Goal: Information Seeking & Learning: Learn about a topic

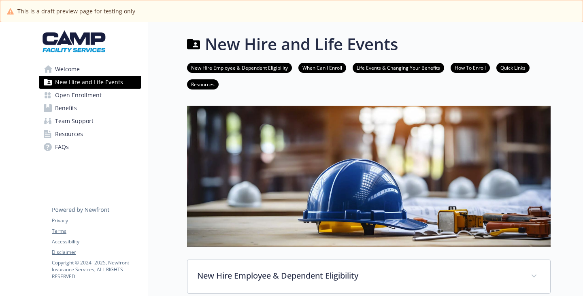
click at [80, 76] on span "Welcome" at bounding box center [67, 69] width 25 height 13
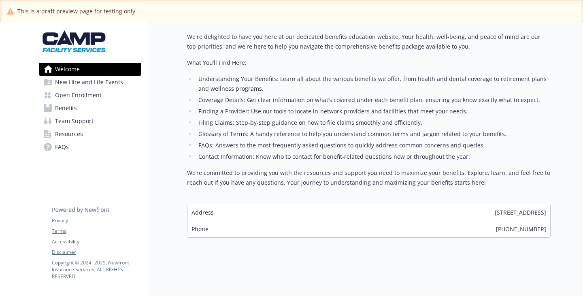
scroll to position [446, 0]
click at [68, 154] on span "FAQs" at bounding box center [62, 147] width 14 height 13
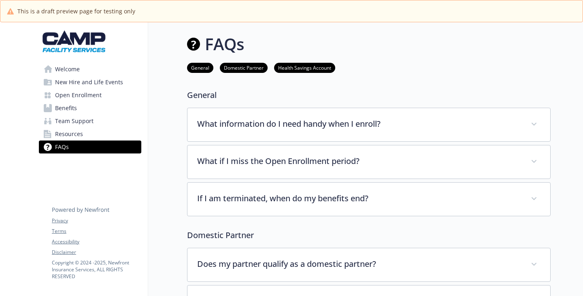
click at [86, 76] on link "Welcome" at bounding box center [90, 69] width 102 height 13
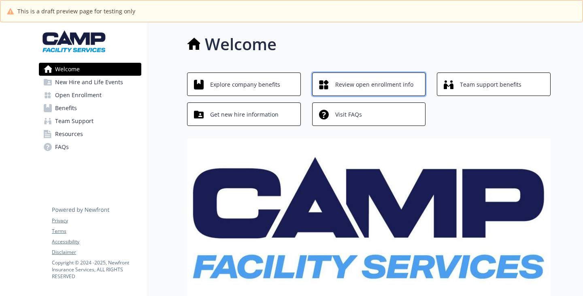
click at [414, 92] on span "Review open enrollment info" at bounding box center [374, 84] width 78 height 15
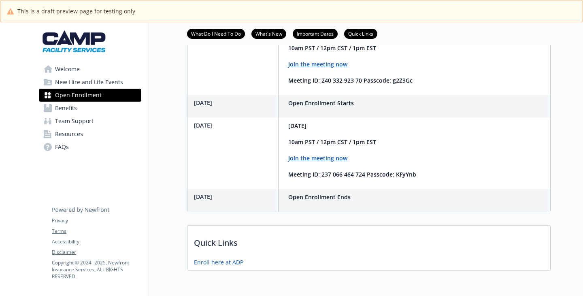
scroll to position [284, 0]
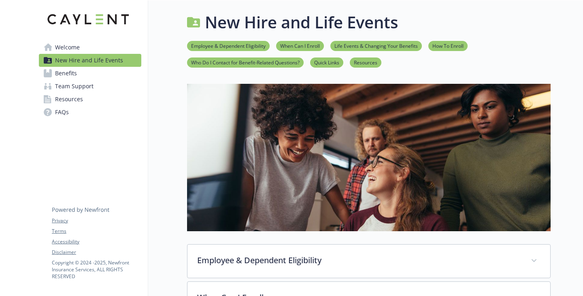
click at [408, 68] on ul "Employee & Dependent Eligibility When Can I Enroll Life Events & Changing Your …" at bounding box center [369, 54] width 364 height 27
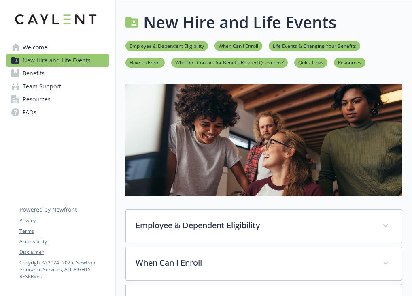
click at [100, 199] on div "Privacy Terms Accessibility Disclaimer Copyright © [DATE] - [DATE] , Newfront I…" at bounding box center [63, 236] width 89 height 86
click at [30, 119] on span "FAQs" at bounding box center [30, 112] width 14 height 13
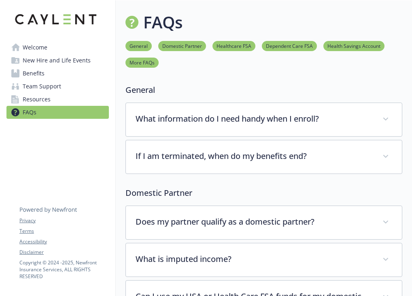
click at [159, 66] on link "More FAQs" at bounding box center [142, 62] width 33 height 8
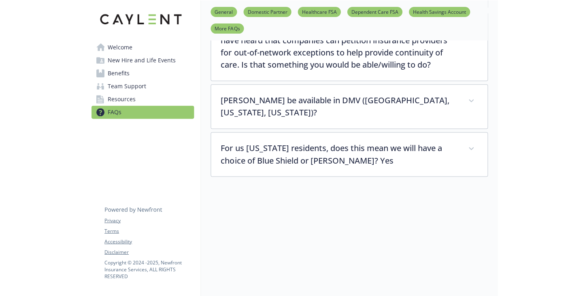
scroll to position [2487, 6]
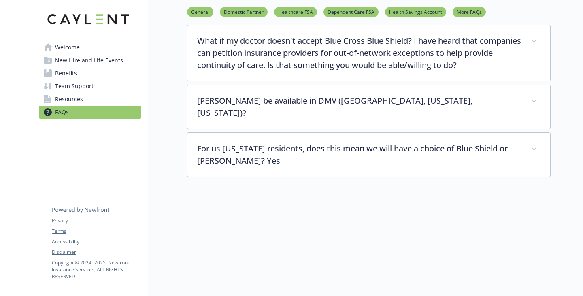
click at [93, 93] on link "Team Support" at bounding box center [90, 86] width 102 height 13
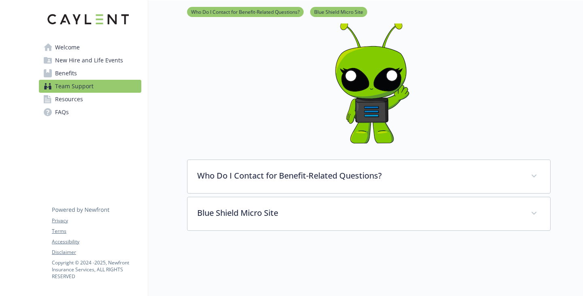
scroll to position [180, 6]
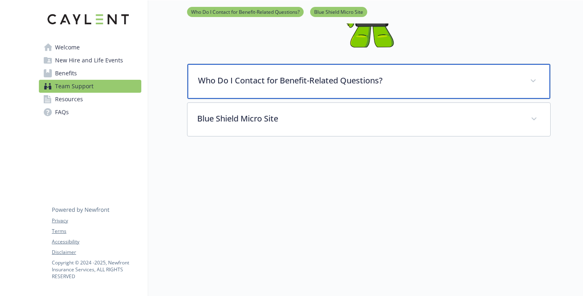
click at [230, 81] on div "Who Do I Contact for Benefit-Related Questions?" at bounding box center [369, 81] width 363 height 35
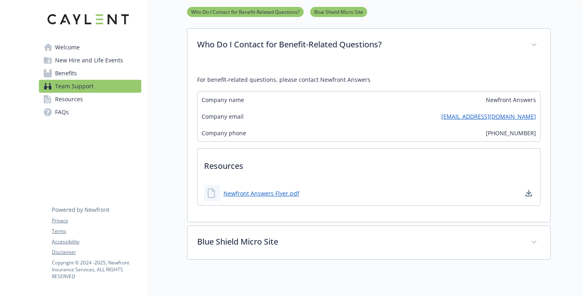
click at [512, 137] on span "[PHONE_NUMBER]" at bounding box center [511, 133] width 50 height 9
copy span "[PHONE_NUMBER]"
click at [69, 54] on span "Welcome" at bounding box center [67, 47] width 25 height 13
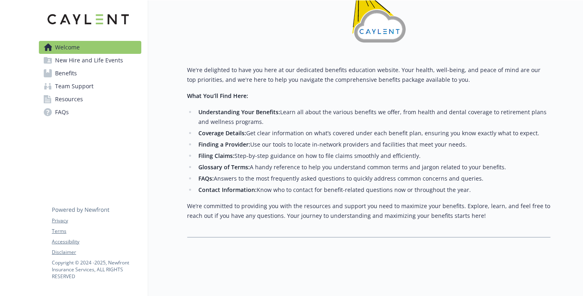
scroll to position [309, 6]
click at [81, 67] on span "New Hire and Life Events" at bounding box center [89, 60] width 68 height 13
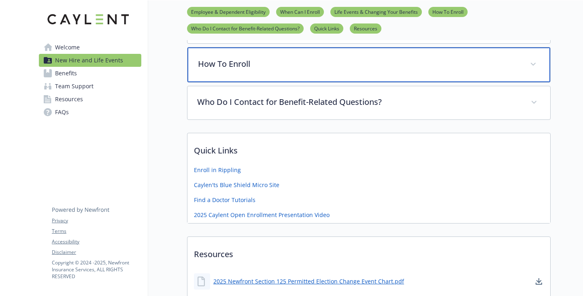
click at [209, 70] on p "How To Enroll" at bounding box center [359, 64] width 322 height 12
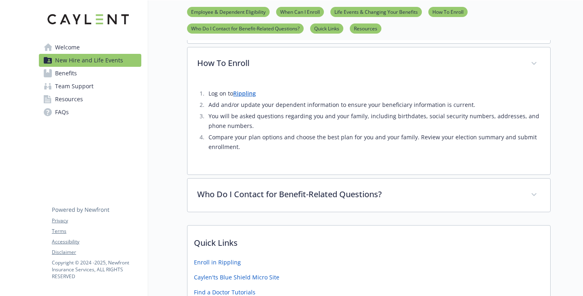
click at [233, 97] on link "Rippling" at bounding box center [244, 94] width 23 height 8
click at [358, 17] on li "Life Events & Changing Your Benefits" at bounding box center [377, 12] width 92 height 10
click at [76, 80] on link "Benefits" at bounding box center [90, 73] width 102 height 13
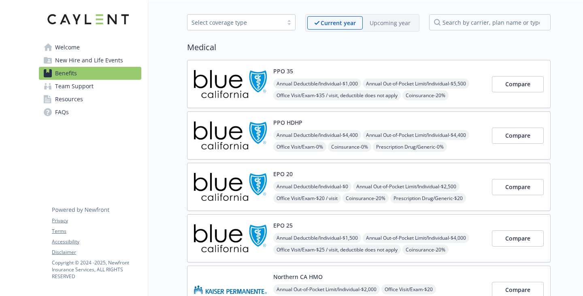
scroll to position [0, 6]
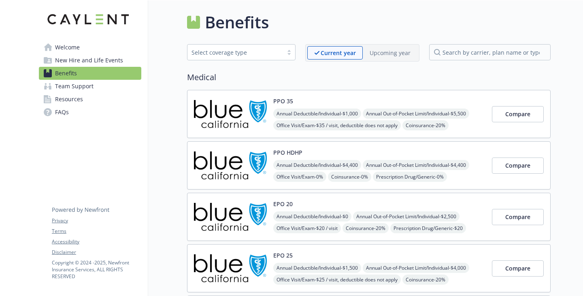
click at [370, 55] on p "Upcoming year" at bounding box center [390, 53] width 41 height 9
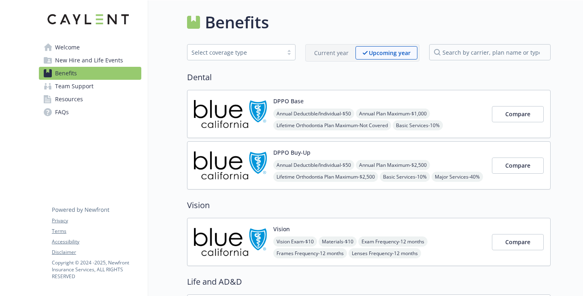
click at [194, 111] on img at bounding box center [230, 114] width 73 height 34
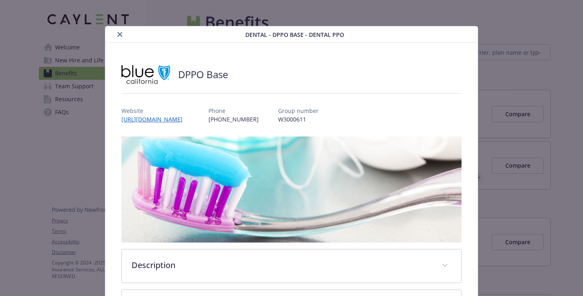
scroll to position [24, 0]
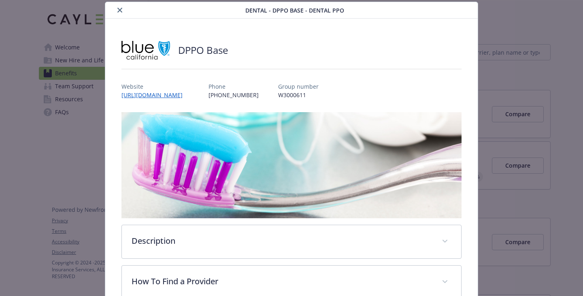
click at [122, 11] on icon "close" at bounding box center [119, 10] width 5 height 5
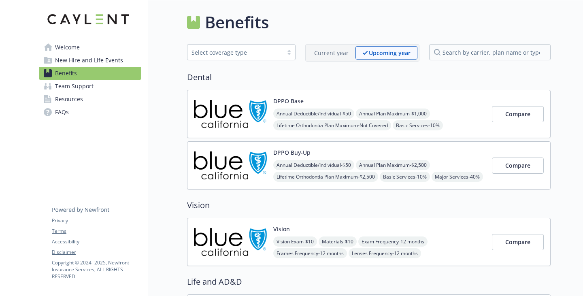
click at [79, 67] on span "New Hire and Life Events" at bounding box center [89, 60] width 68 height 13
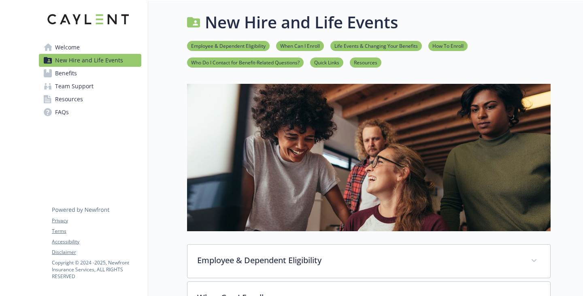
click at [58, 46] on span "Welcome" at bounding box center [67, 47] width 25 height 13
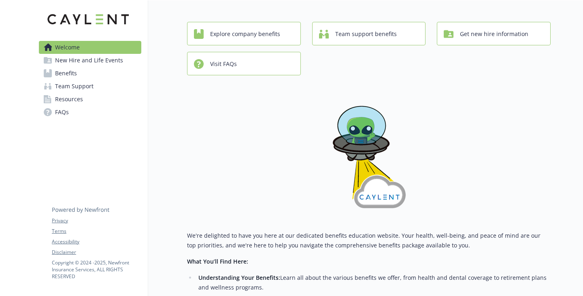
scroll to position [0, 6]
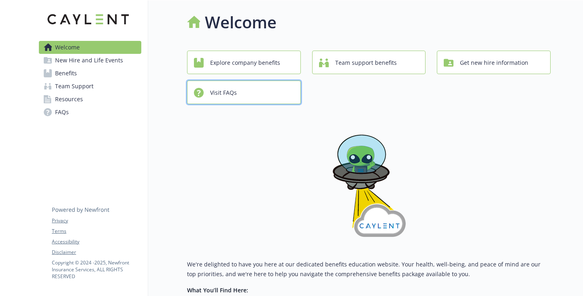
click at [296, 100] on div "Visit FAQs" at bounding box center [245, 92] width 102 height 15
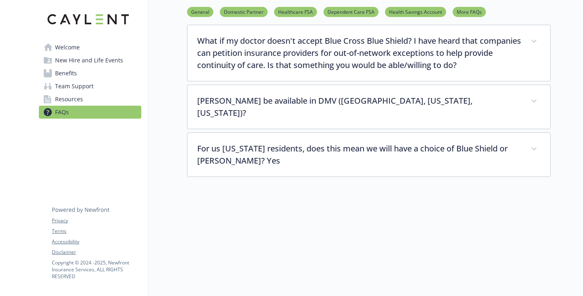
scroll to position [2346, 6]
click at [88, 106] on link "Resources" at bounding box center [90, 99] width 102 height 13
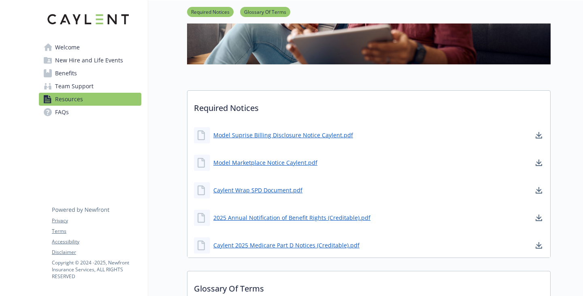
scroll to position [163, 6]
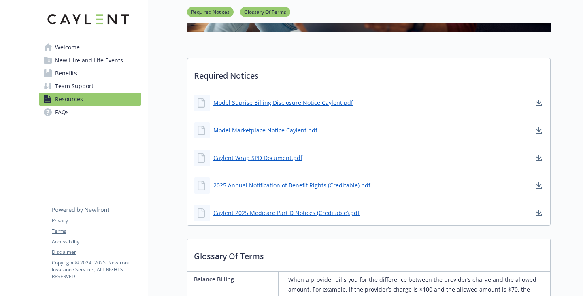
scroll to position [244, 6]
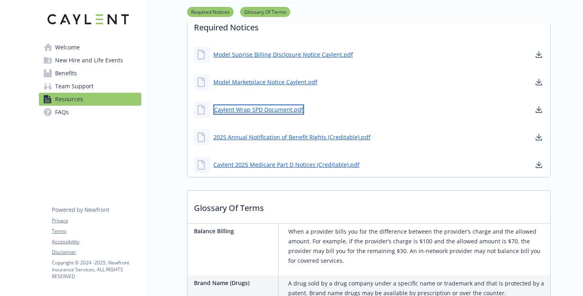
click at [245, 115] on link "Caylent Wrap SPD Document.pdf" at bounding box center [258, 110] width 91 height 10
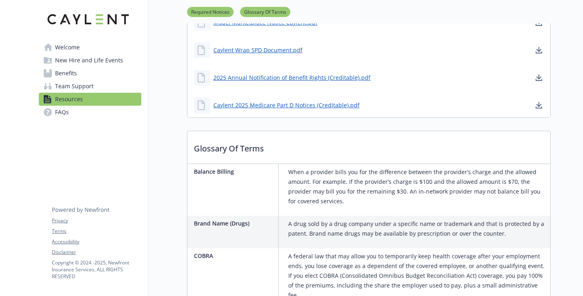
scroll to position [366, 6]
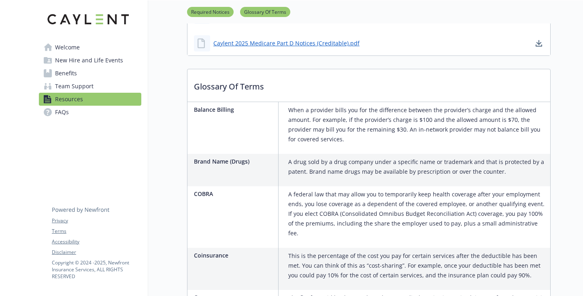
click at [84, 67] on span "New Hire and Life Events" at bounding box center [89, 60] width 68 height 13
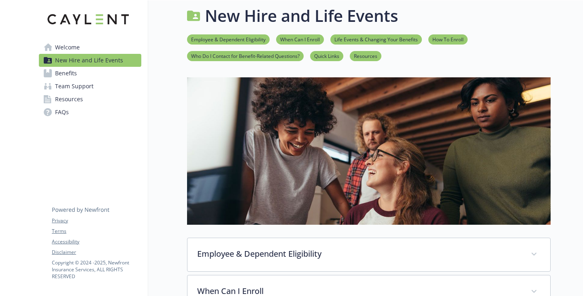
scroll to position [366, 6]
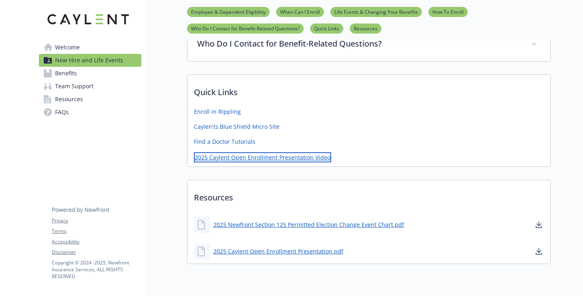
click at [254, 162] on link "2025 Caylent Open Enrollment Presentation Video" at bounding box center [262, 157] width 137 height 10
